Goal: Navigation & Orientation: Find specific page/section

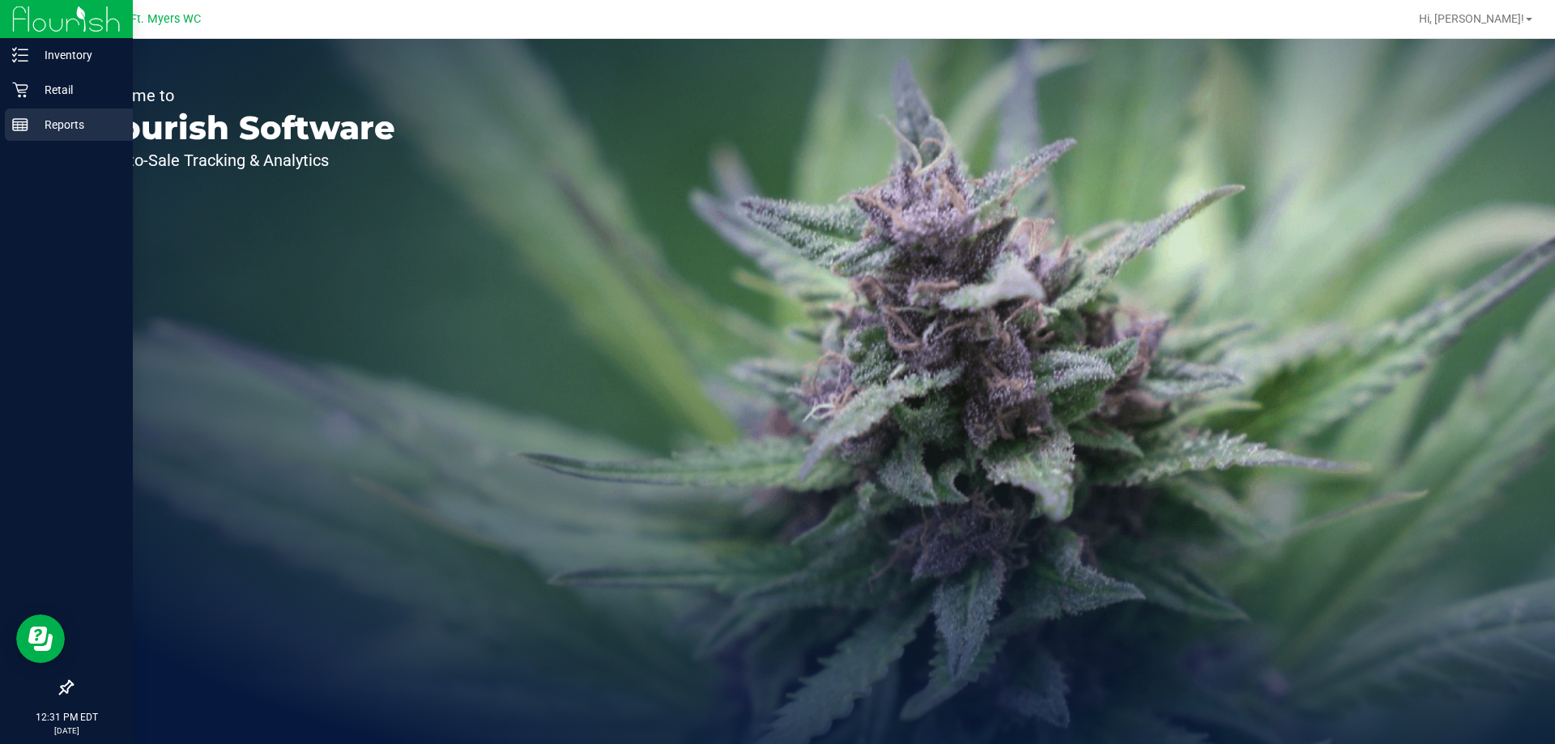
click at [31, 110] on div "Reports" at bounding box center [69, 124] width 128 height 32
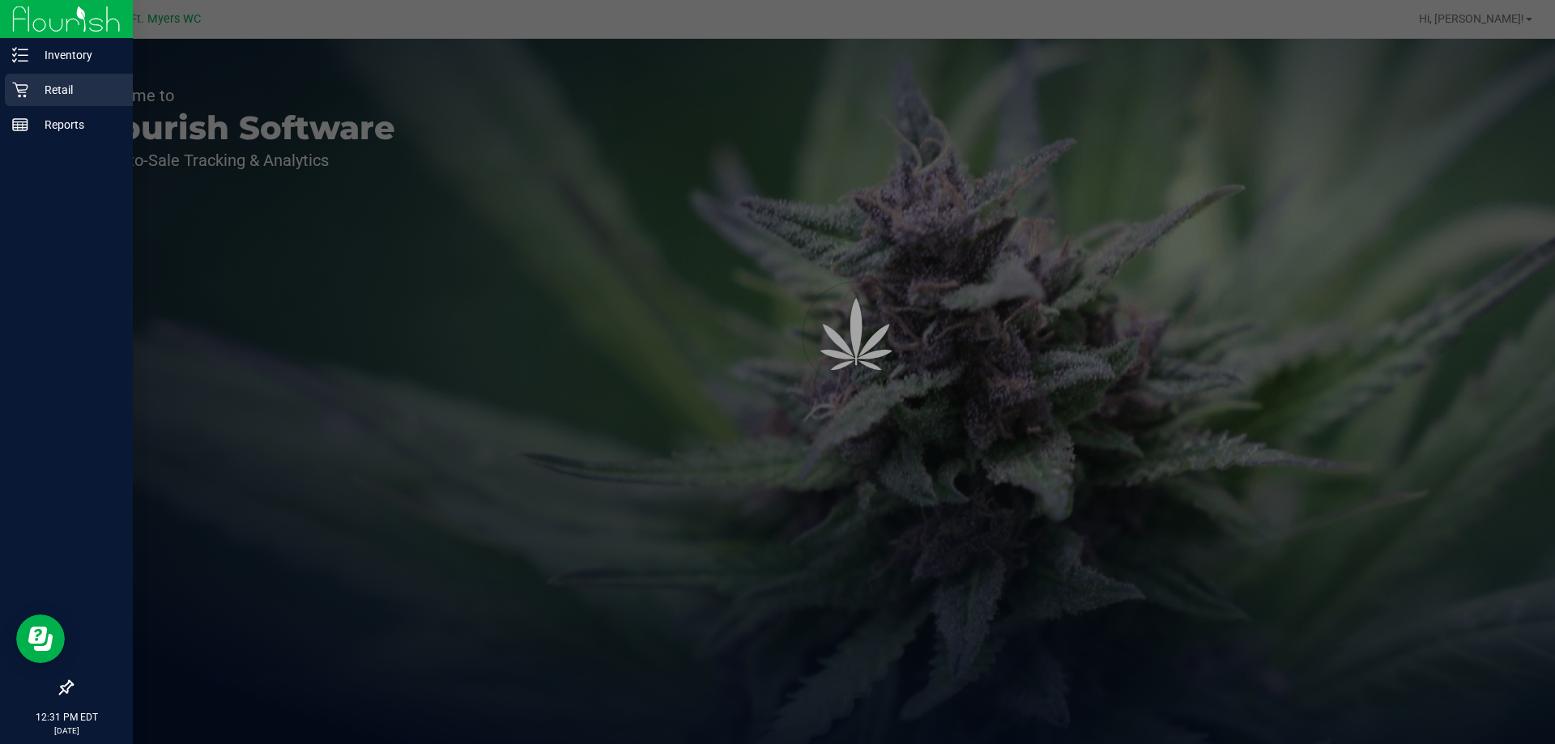
click at [34, 86] on p "Retail" at bounding box center [76, 89] width 97 height 19
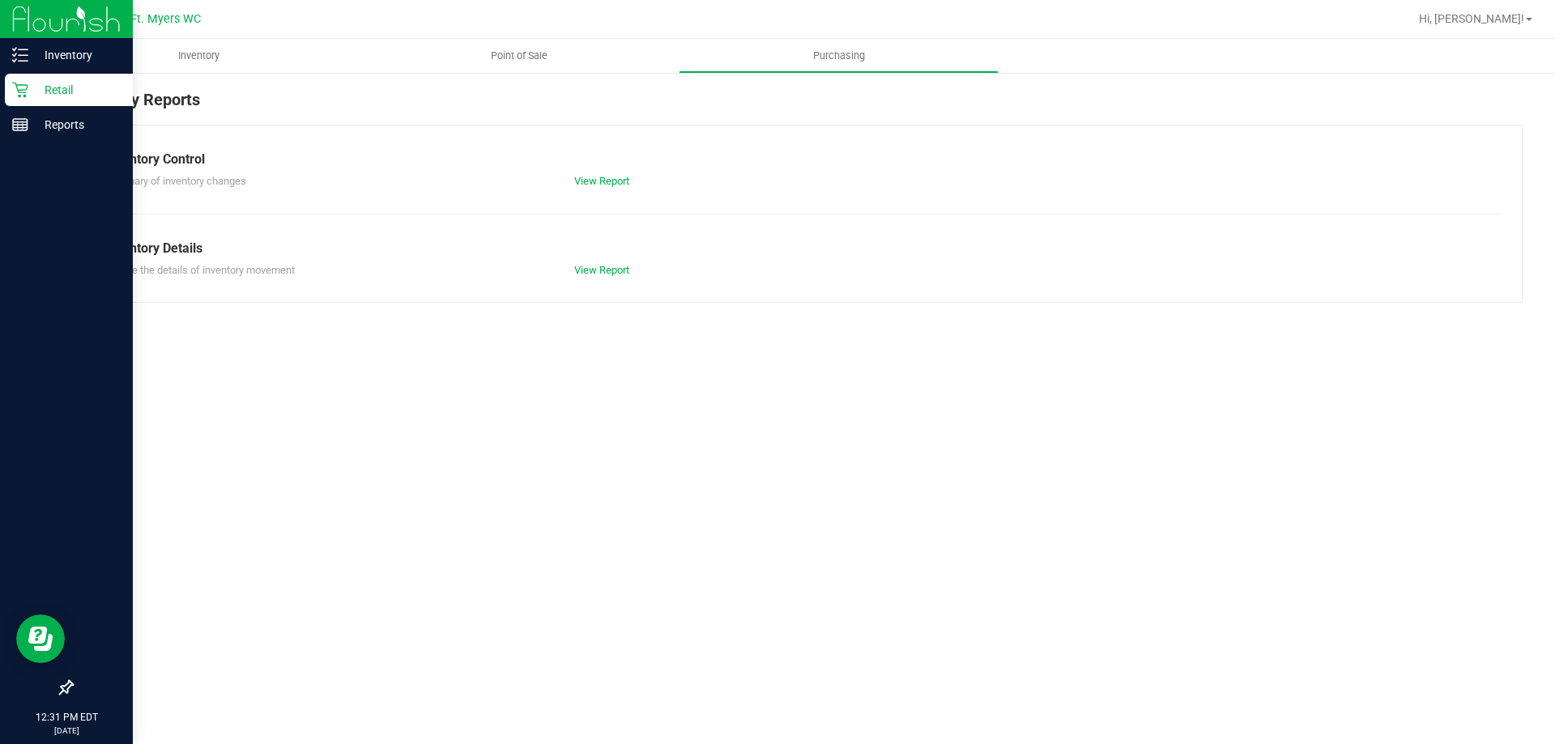
click at [62, 94] on p "Retail" at bounding box center [76, 89] width 97 height 19
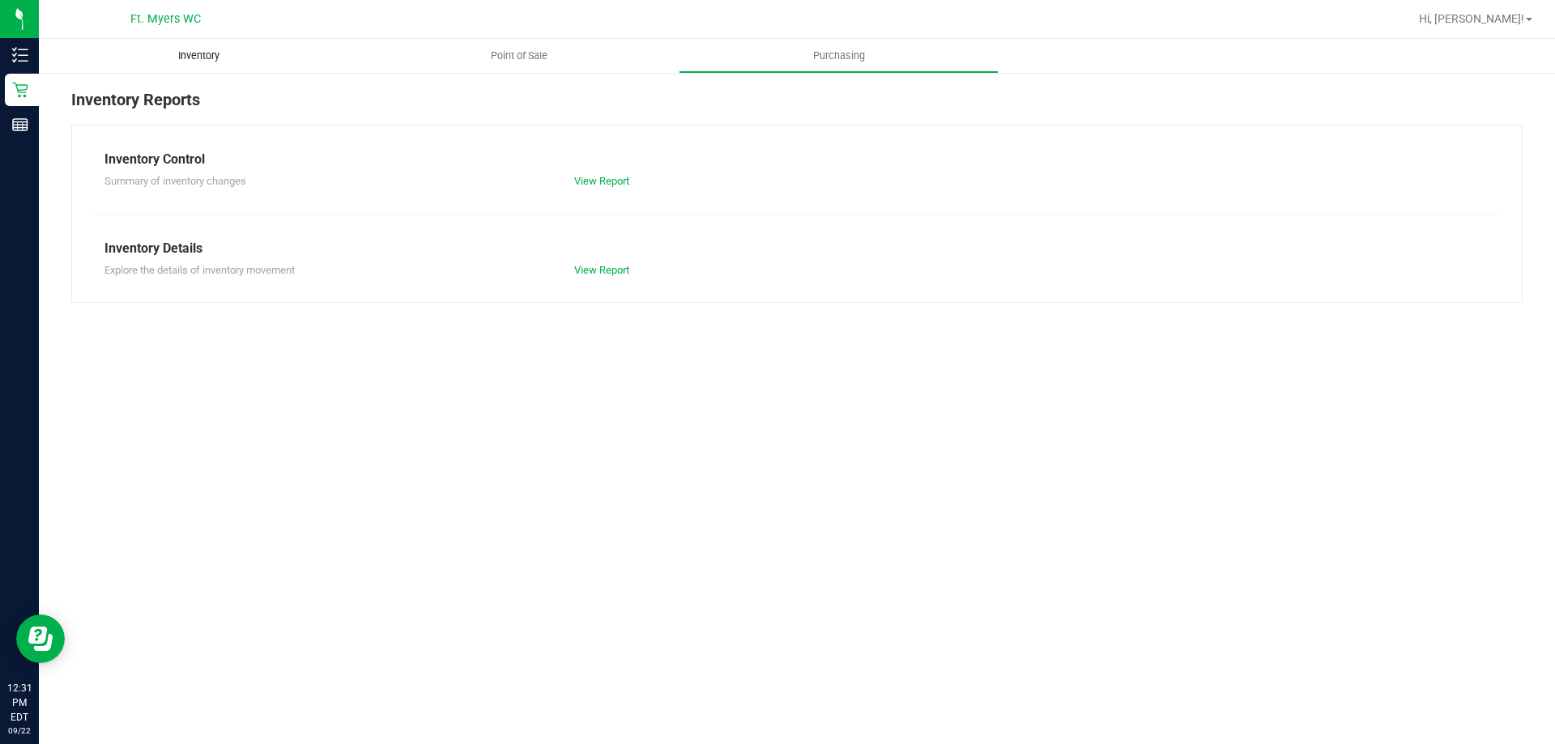
click at [193, 53] on span "Inventory" at bounding box center [198, 56] width 85 height 15
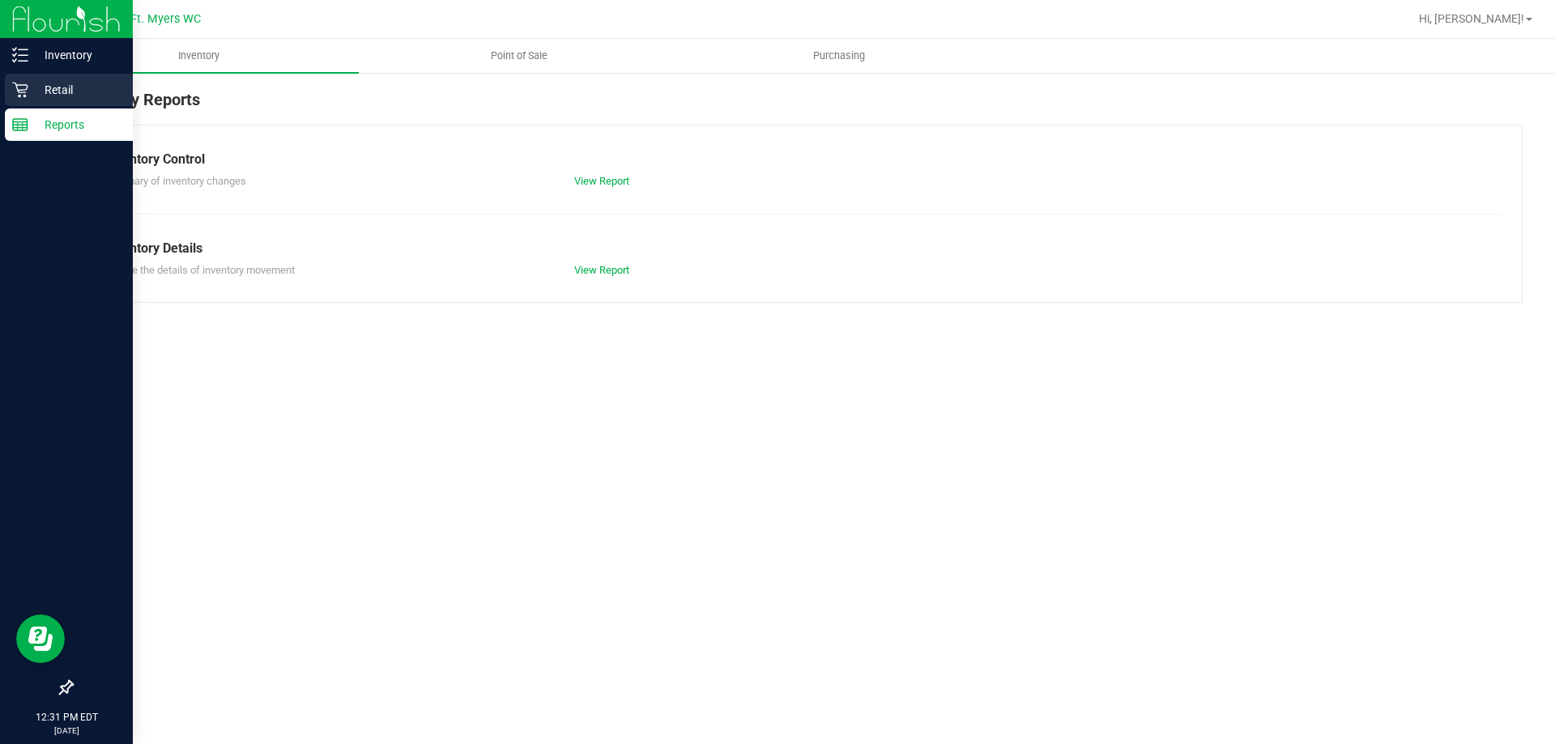
click at [20, 95] on icon at bounding box center [19, 90] width 15 height 15
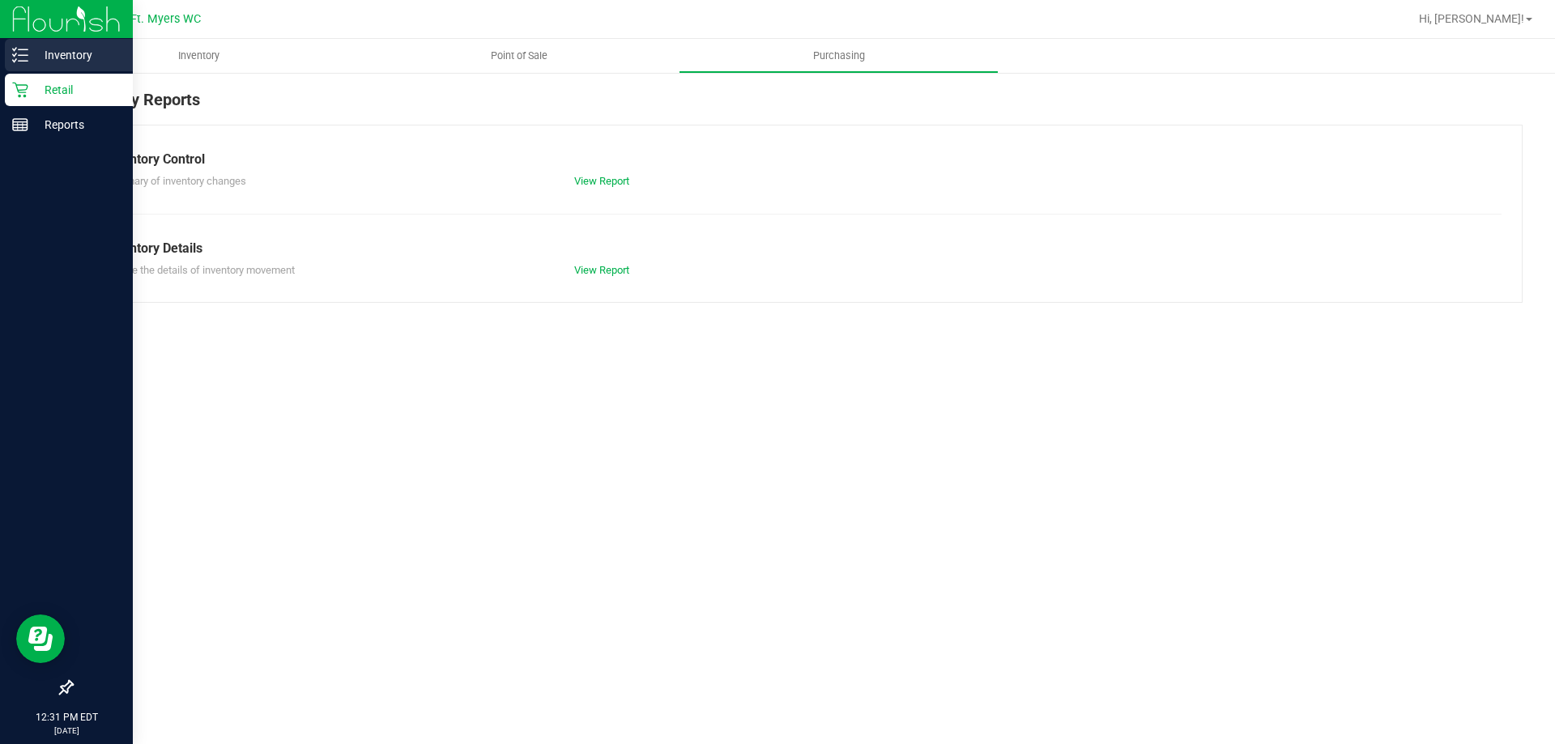
click at [27, 61] on line at bounding box center [23, 61] width 9 height 0
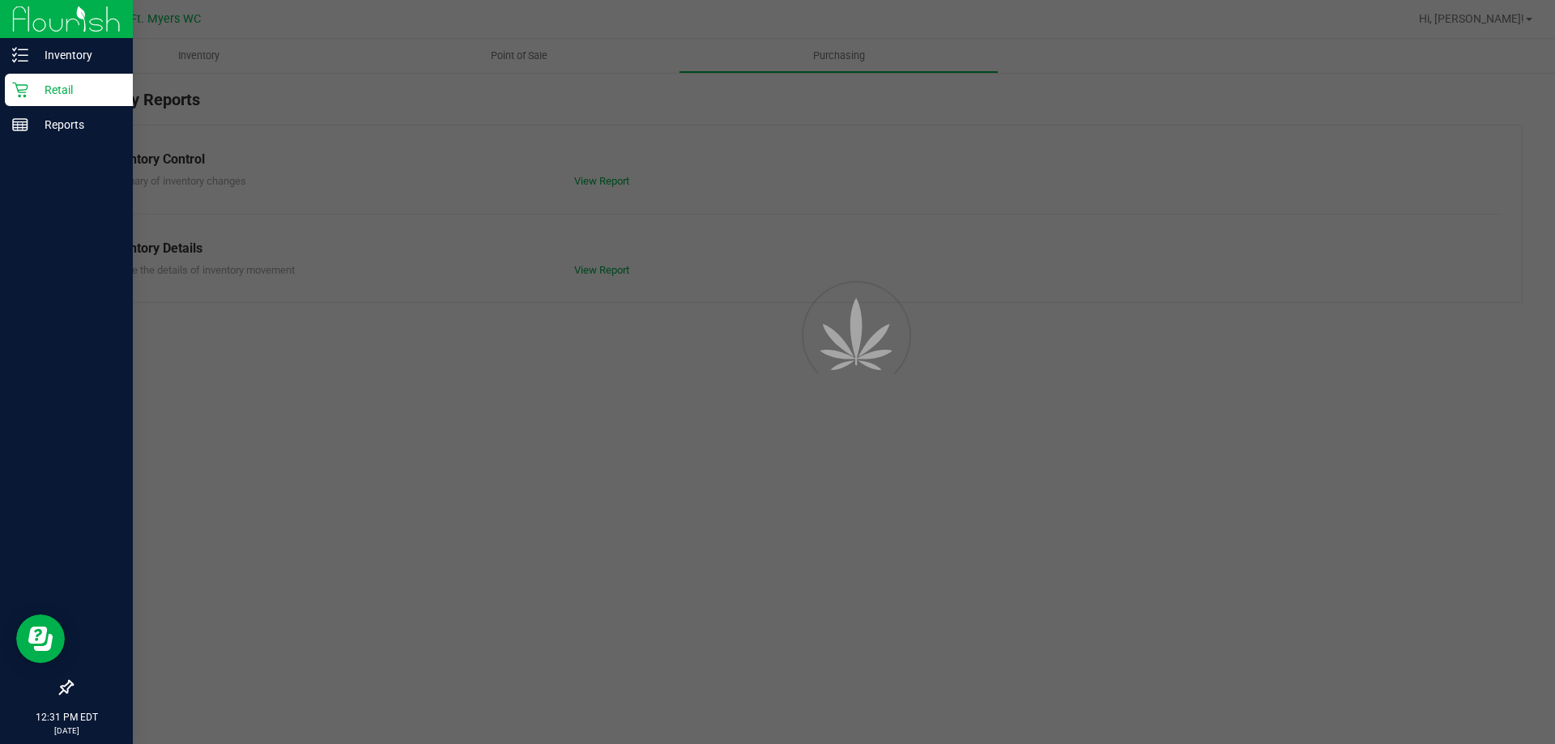
click at [49, 98] on p "Retail" at bounding box center [76, 89] width 97 height 19
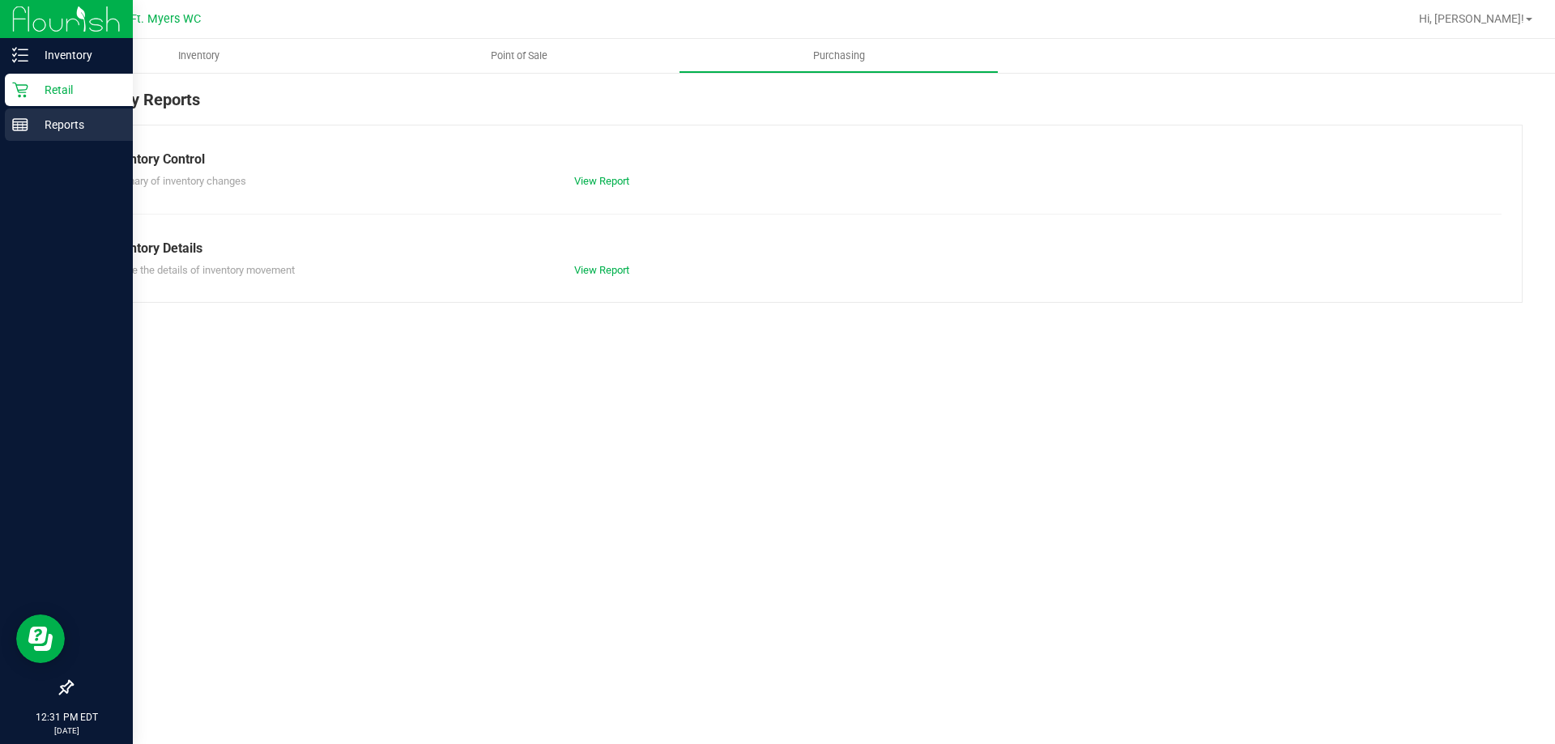
click at [62, 126] on p "Reports" at bounding box center [76, 124] width 97 height 19
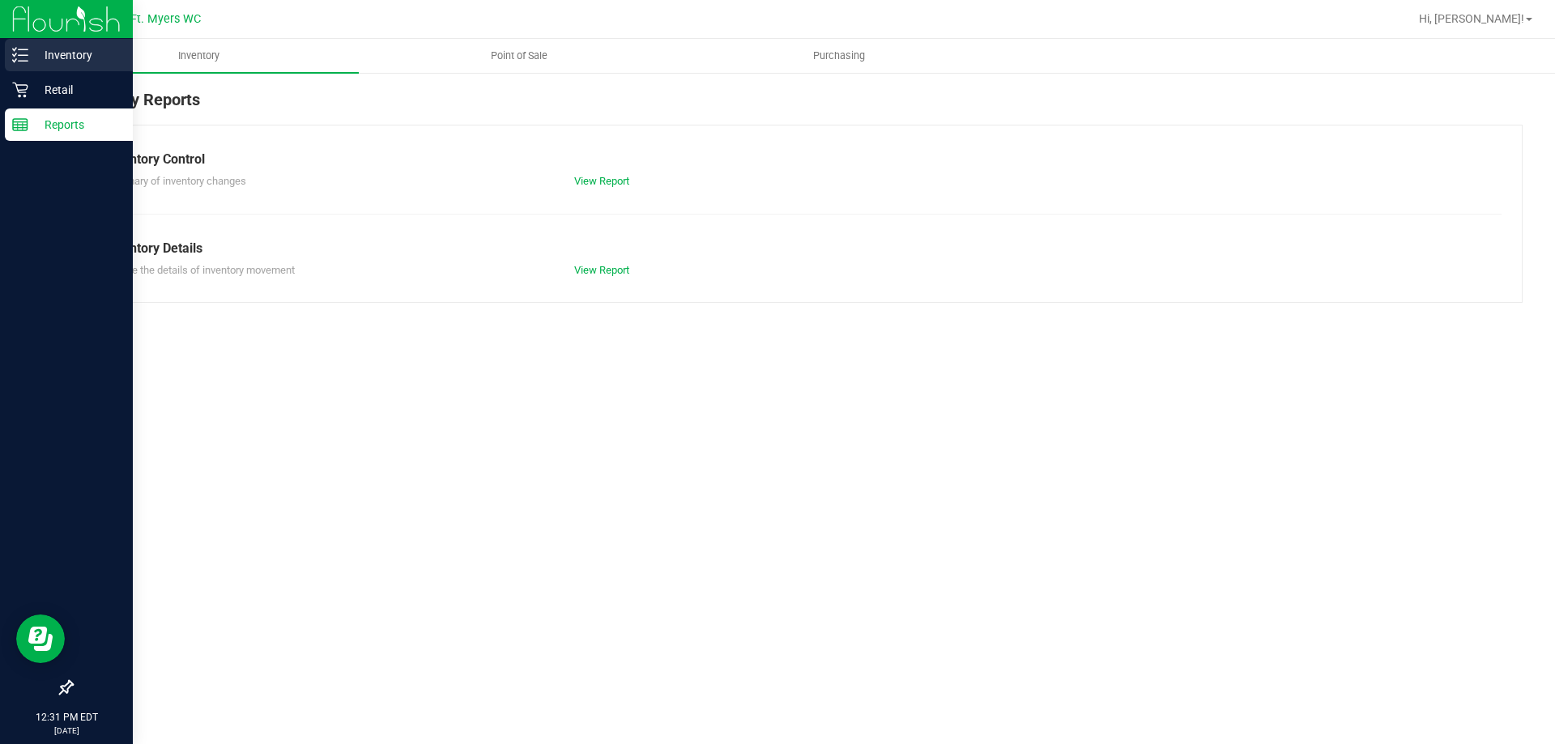
click at [67, 70] on div "Inventory" at bounding box center [69, 55] width 128 height 32
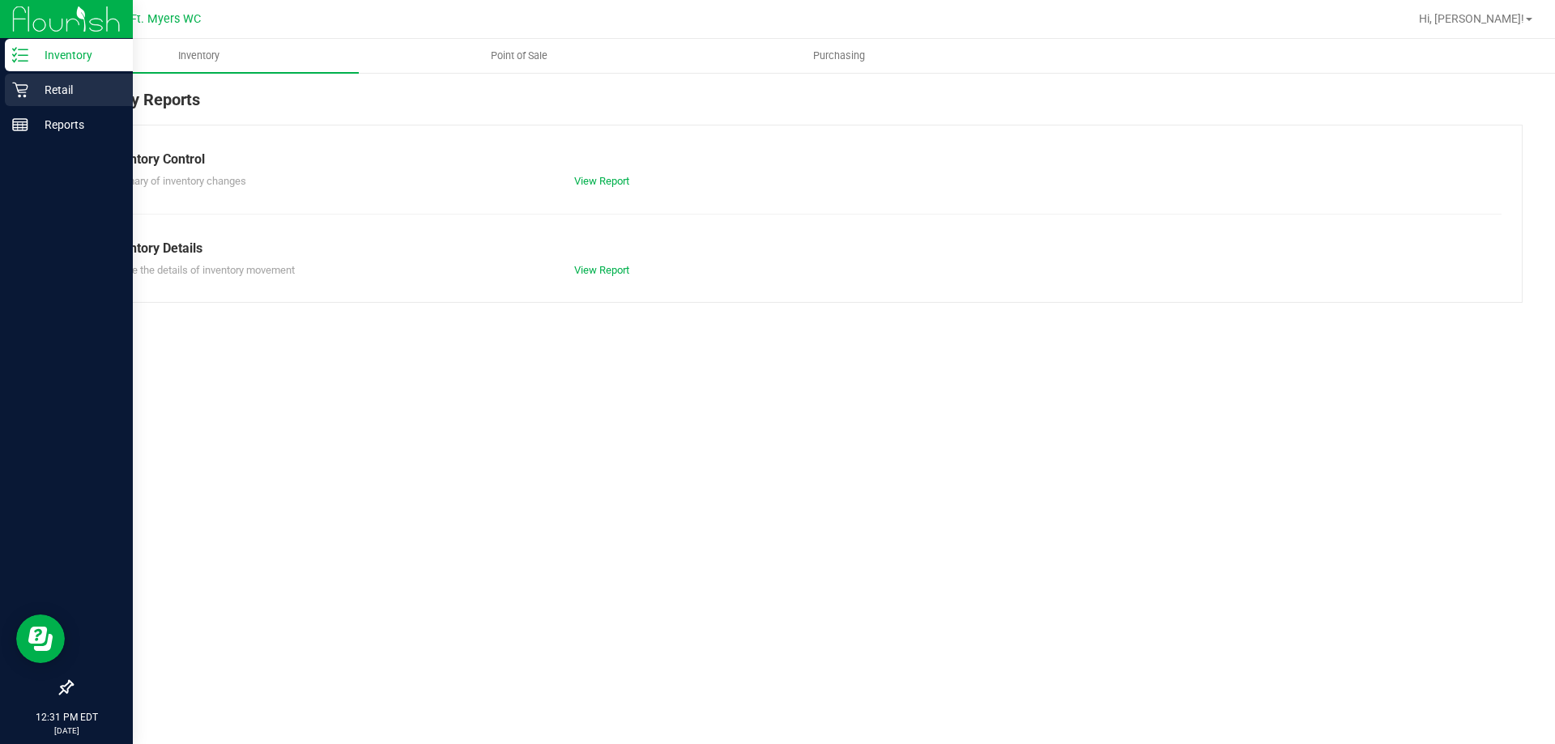
click at [69, 82] on p "Retail" at bounding box center [76, 89] width 97 height 19
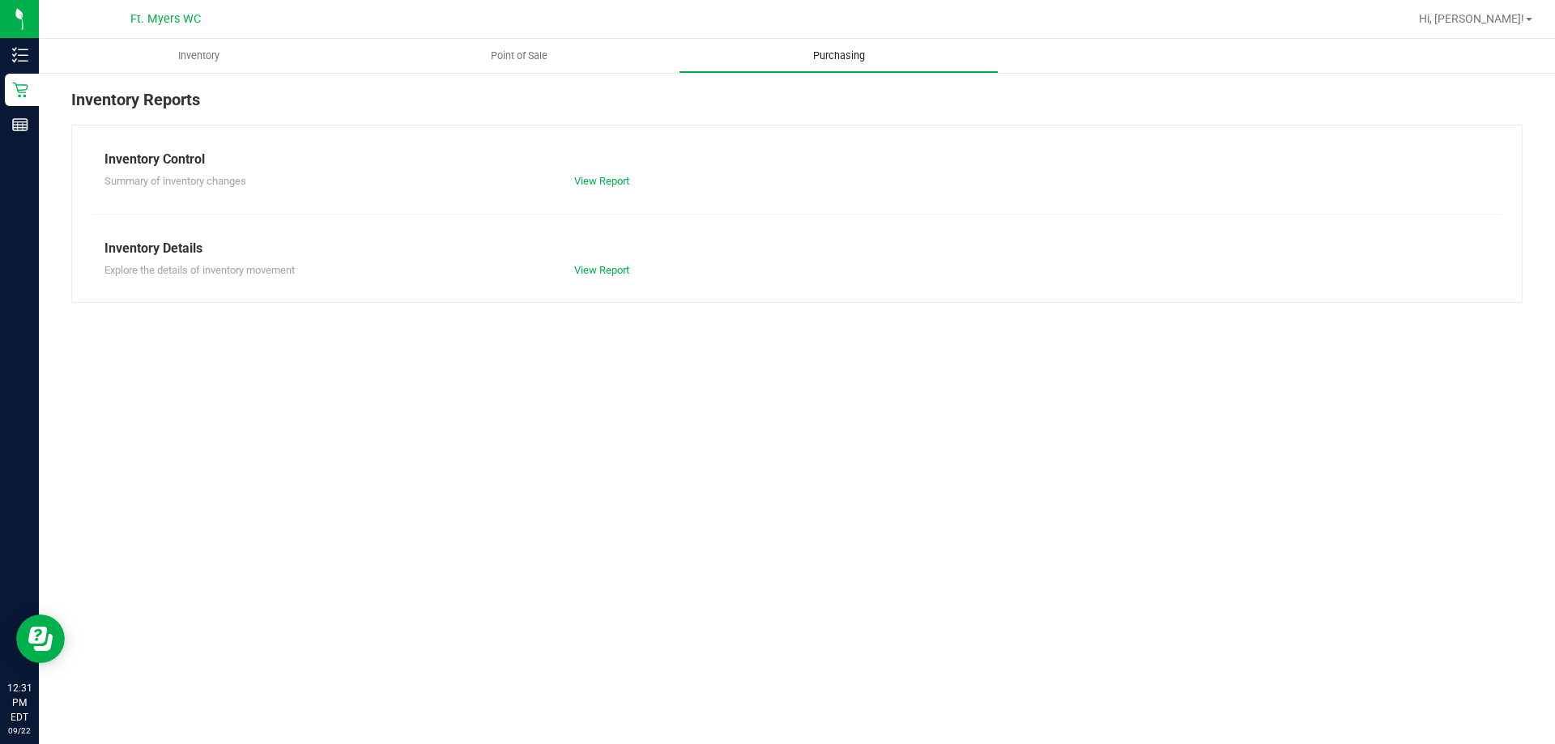
click at [839, 44] on uib-tab-heading "Purchasing" at bounding box center [838, 56] width 318 height 32
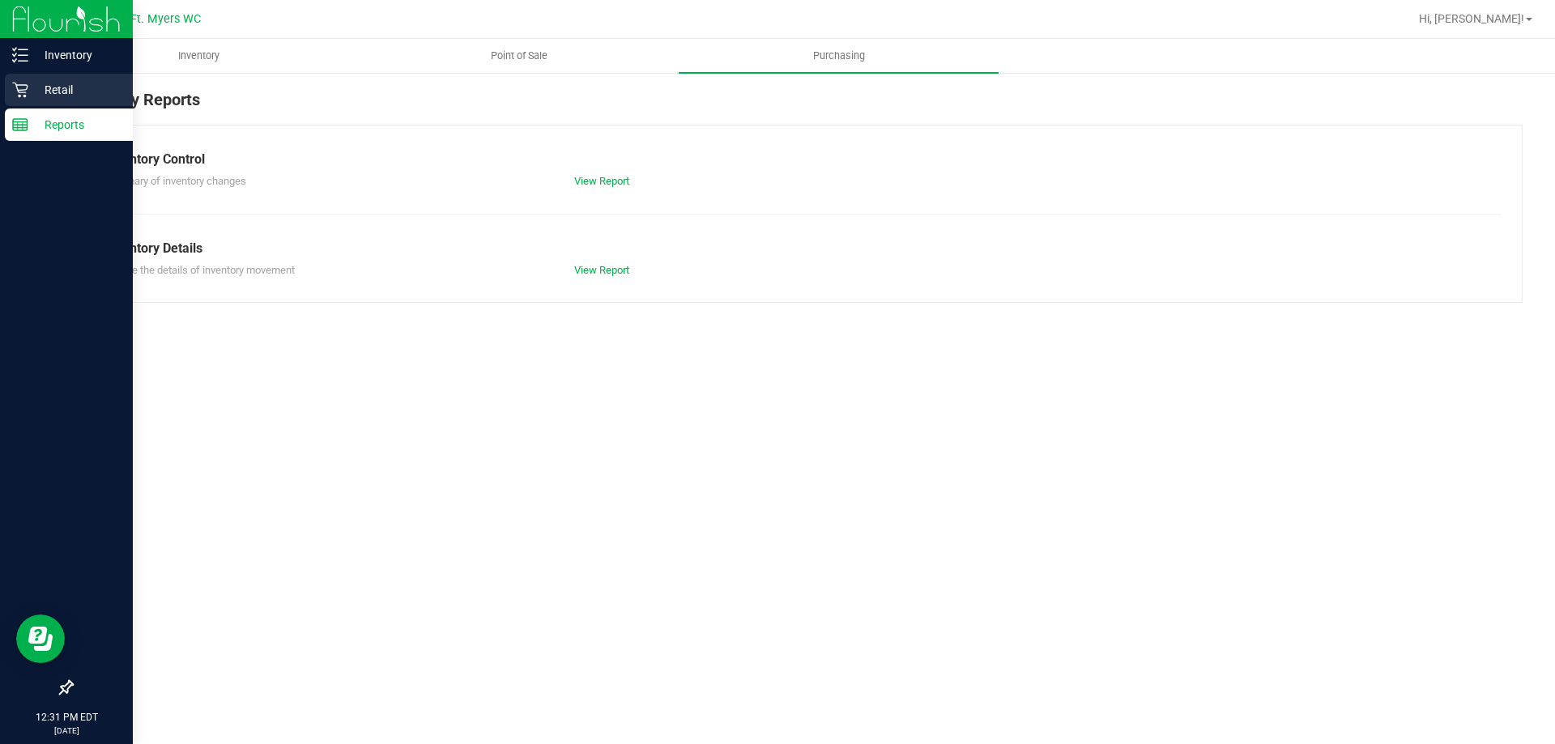
click at [44, 101] on div "Retail" at bounding box center [69, 90] width 128 height 32
click at [45, 91] on p "Retail" at bounding box center [76, 89] width 97 height 19
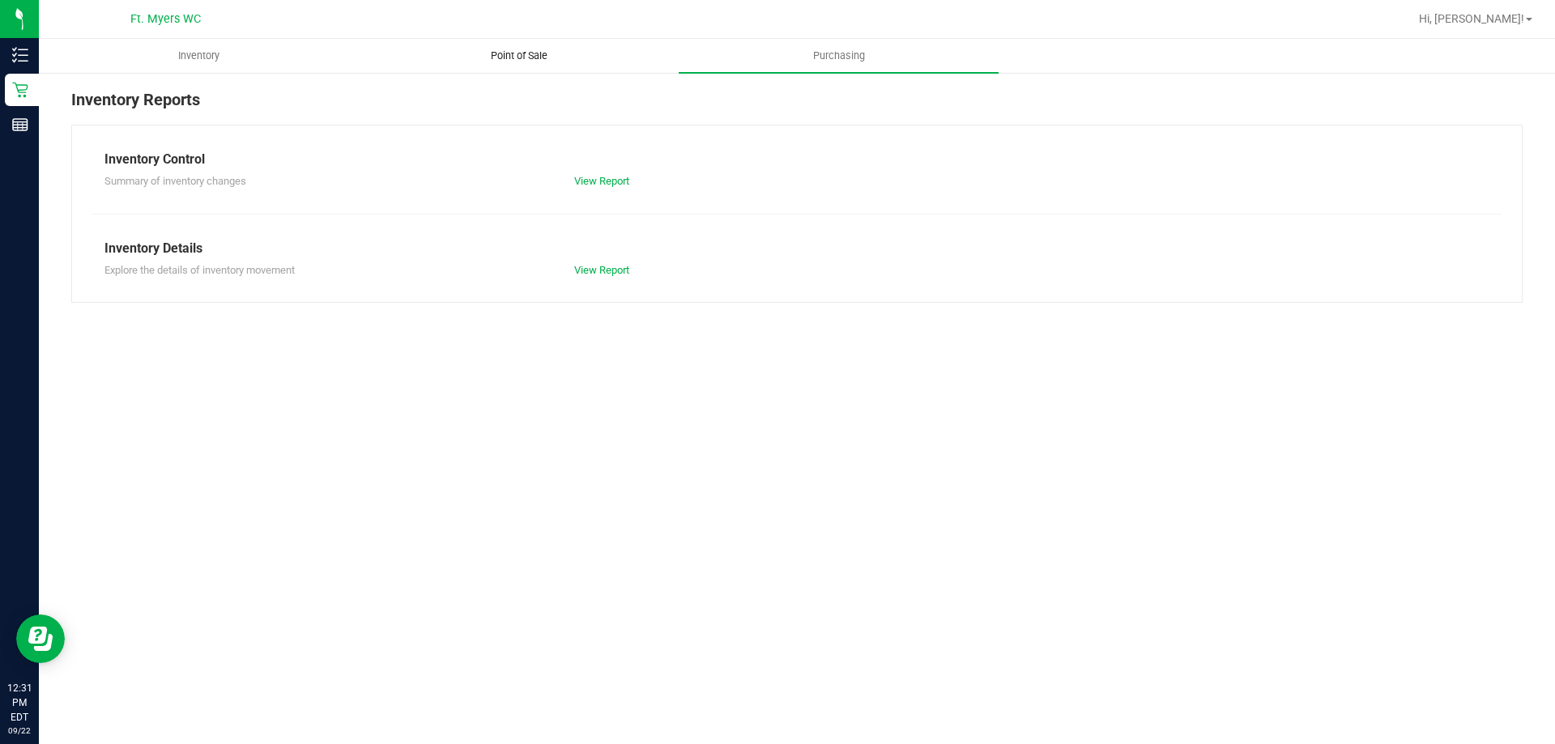
click at [462, 66] on uib-tab-heading "Point of Sale" at bounding box center [519, 56] width 318 height 32
click at [236, 51] on span "Inventory" at bounding box center [198, 56] width 85 height 15
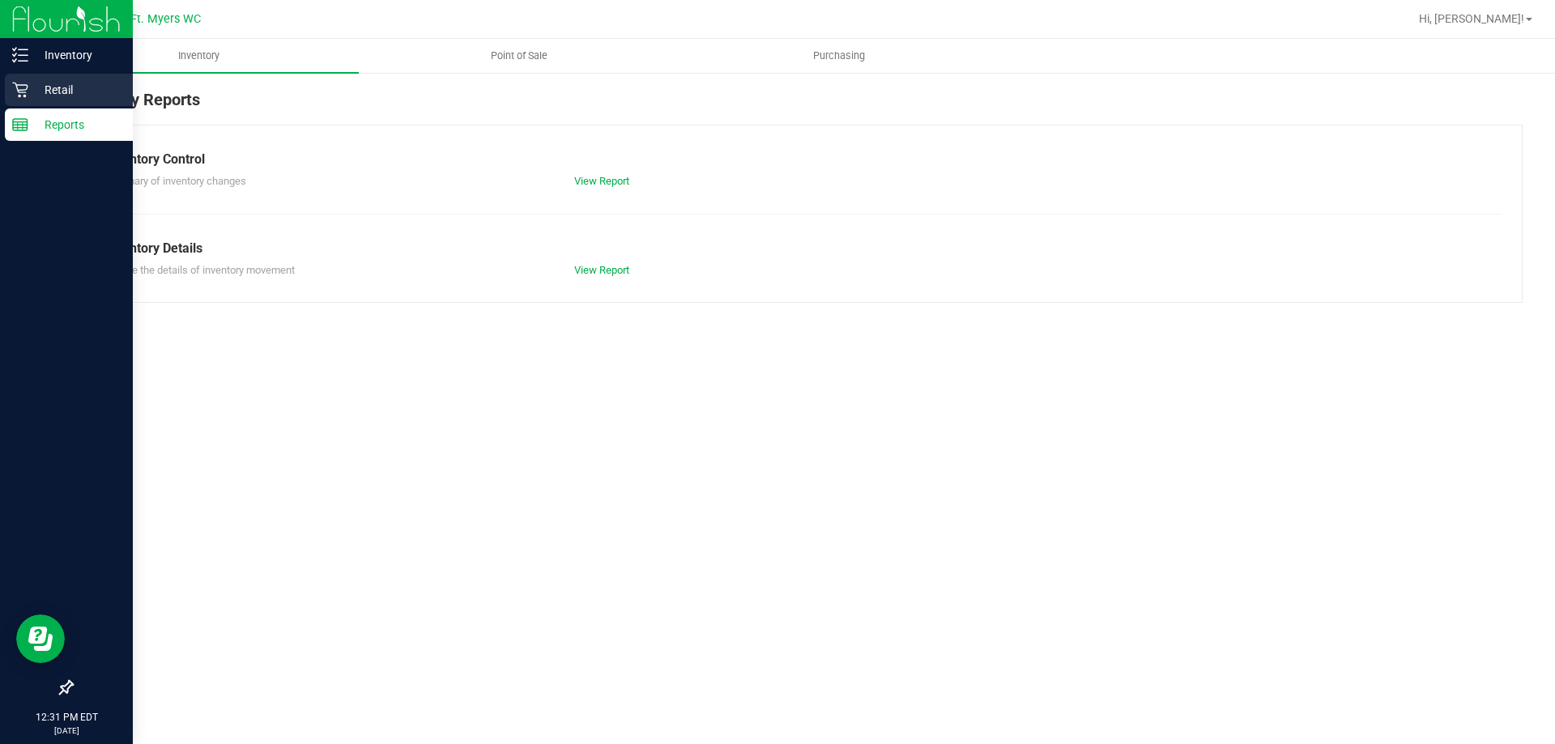
click at [42, 95] on p "Retail" at bounding box center [76, 89] width 97 height 19
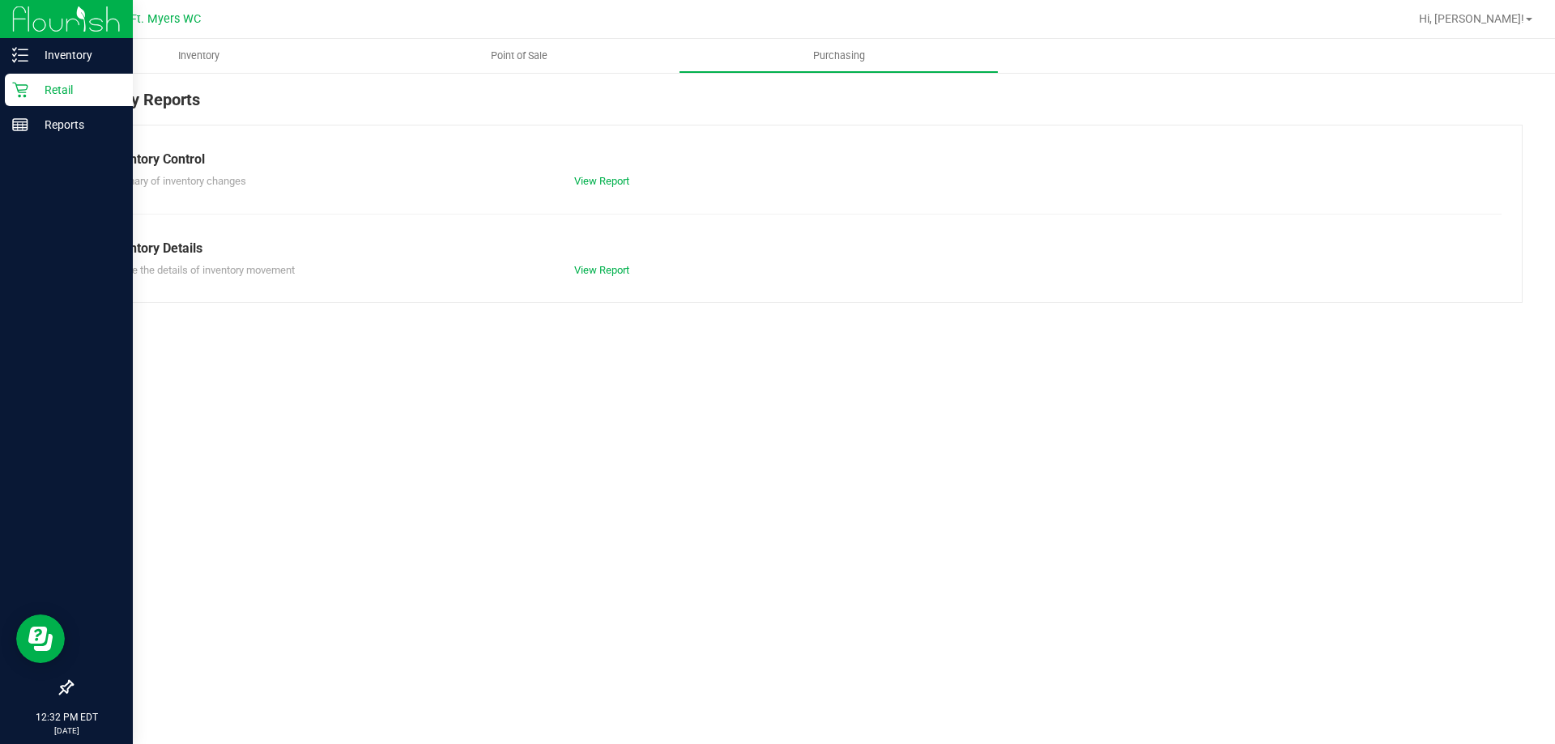
click at [45, 87] on p "Retail" at bounding box center [76, 89] width 97 height 19
click at [0, 87] on link "Retail" at bounding box center [66, 91] width 133 height 35
click at [18, 95] on icon at bounding box center [20, 90] width 16 height 16
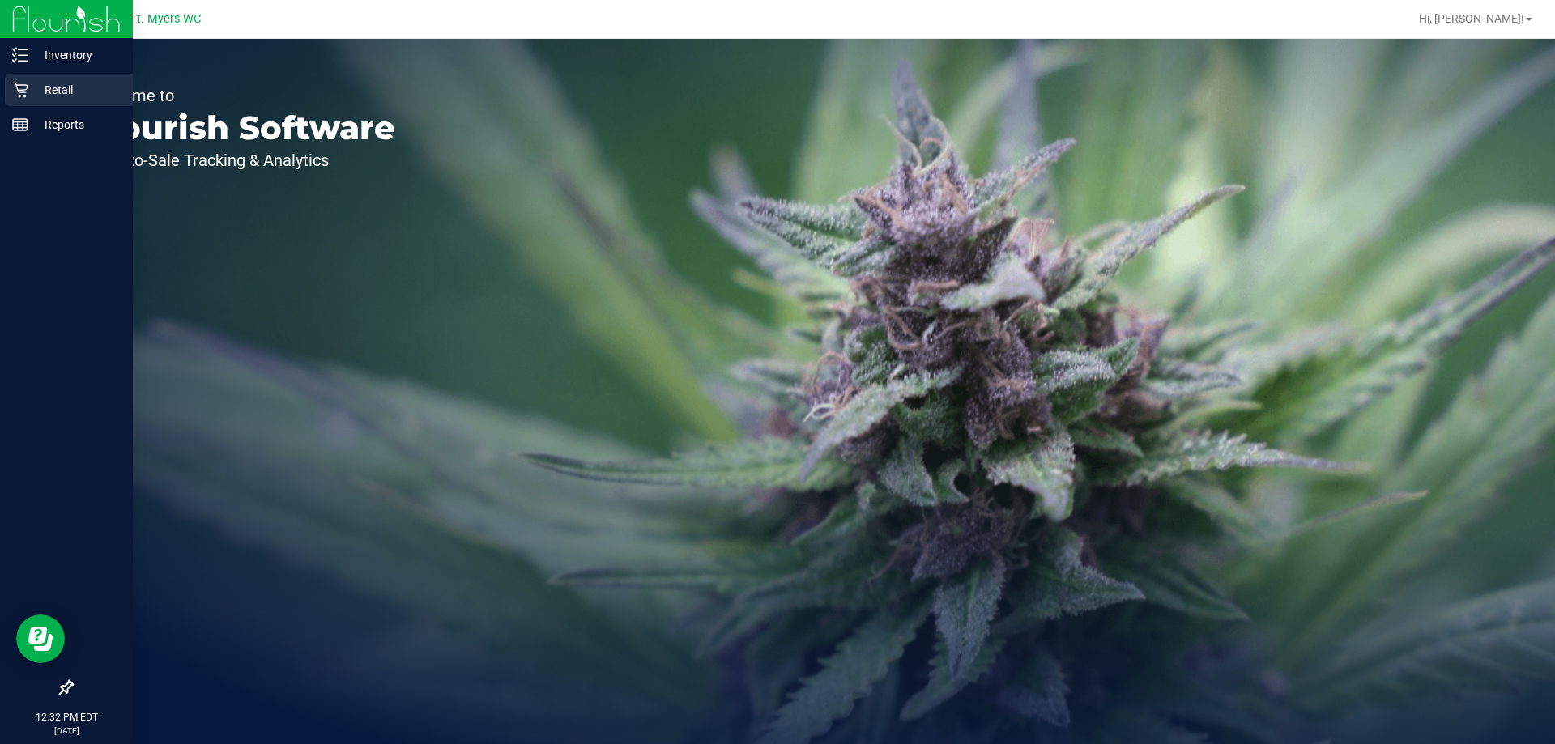
click at [19, 93] on icon at bounding box center [20, 90] width 16 height 16
